Goal: Navigation & Orientation: Understand site structure

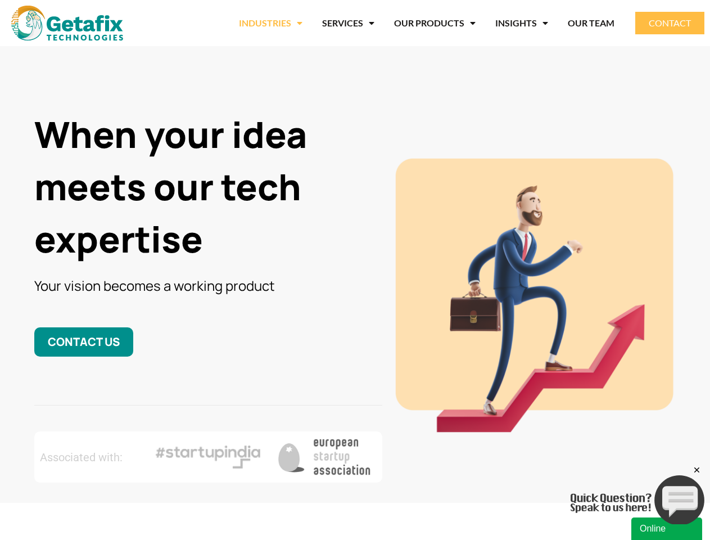
click at [273, 23] on link "INDUSTRIES" at bounding box center [271, 23] width 64 height 26
click at [436, 23] on link "OUR PRODUCTS" at bounding box center [435, 23] width 82 height 26
click at [522, 23] on link "INSIGHTS" at bounding box center [522, 23] width 53 height 26
click at [667, 529] on div "Online" at bounding box center [667, 528] width 54 height 13
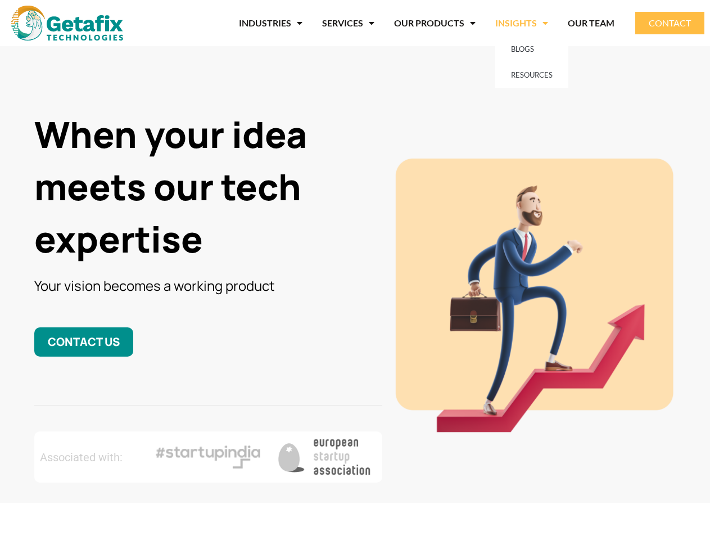
click at [638, 494] on div "Minimize Back Powered by [DOMAIN_NAME] Hi there 👋 Need help? Search our help ce…" at bounding box center [606, 391] width 197 height 298
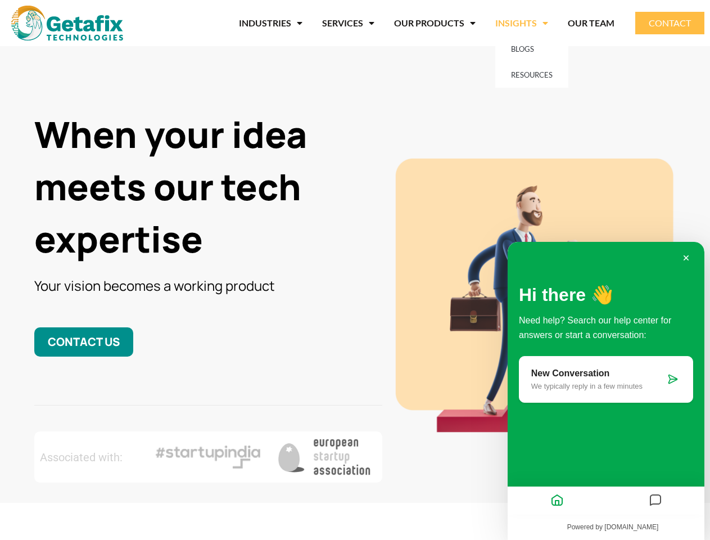
click at [697, 470] on div "Hi there 👋 Need help? Search our help center for answers or start a conversatio…" at bounding box center [606, 378] width 197 height 273
